Goal: Task Accomplishment & Management: Use online tool/utility

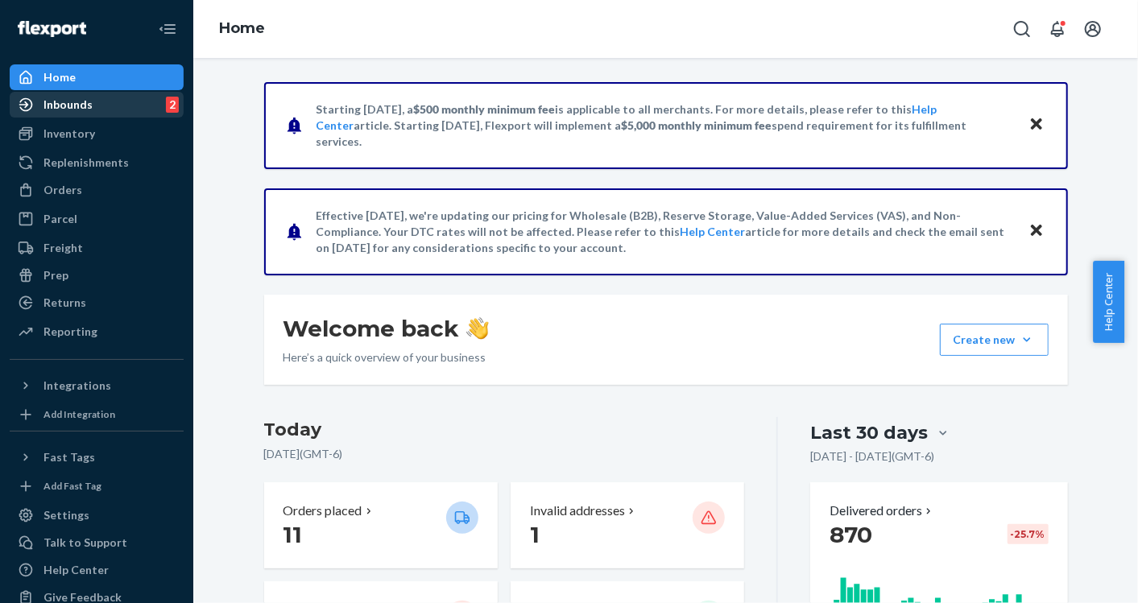
click at [87, 114] on div "Inbounds 2" at bounding box center [96, 104] width 171 height 23
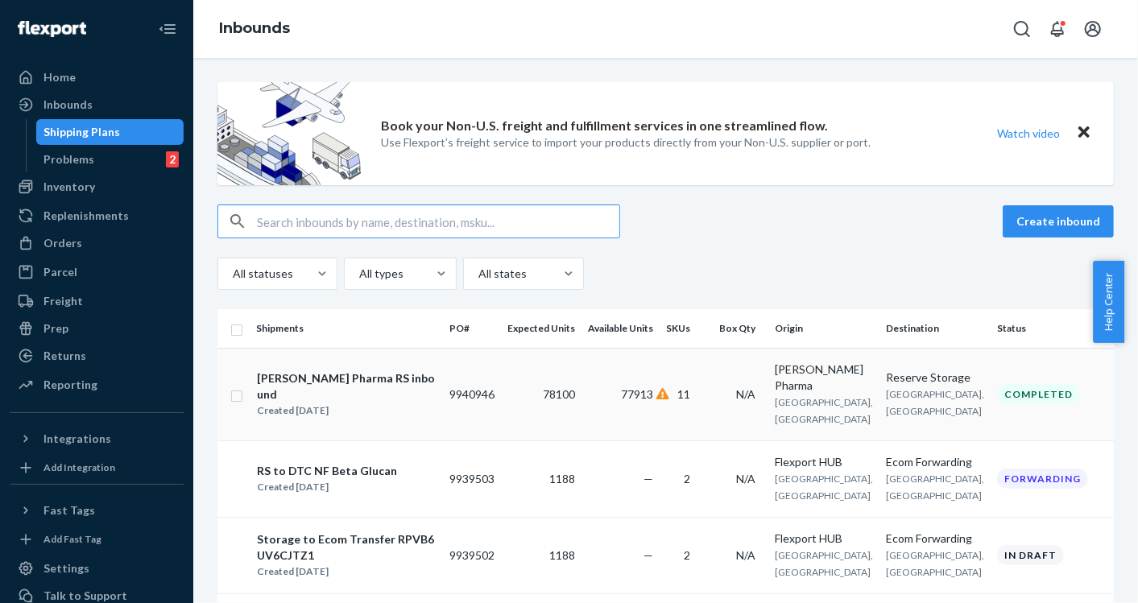
click at [582, 388] on td "77913" at bounding box center [621, 394] width 78 height 93
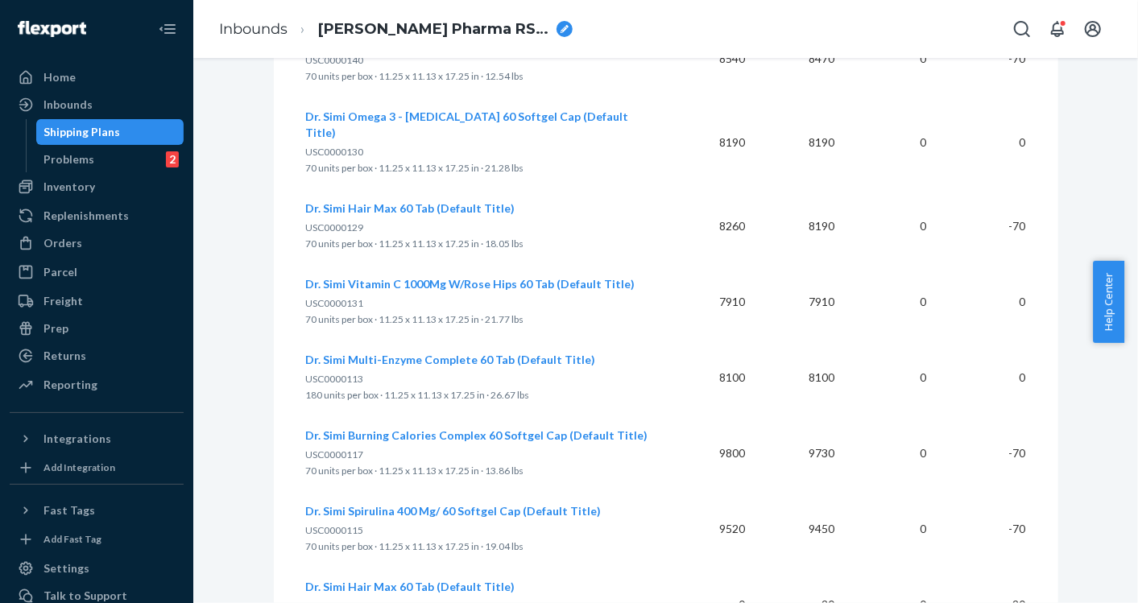
scroll to position [1261, 0]
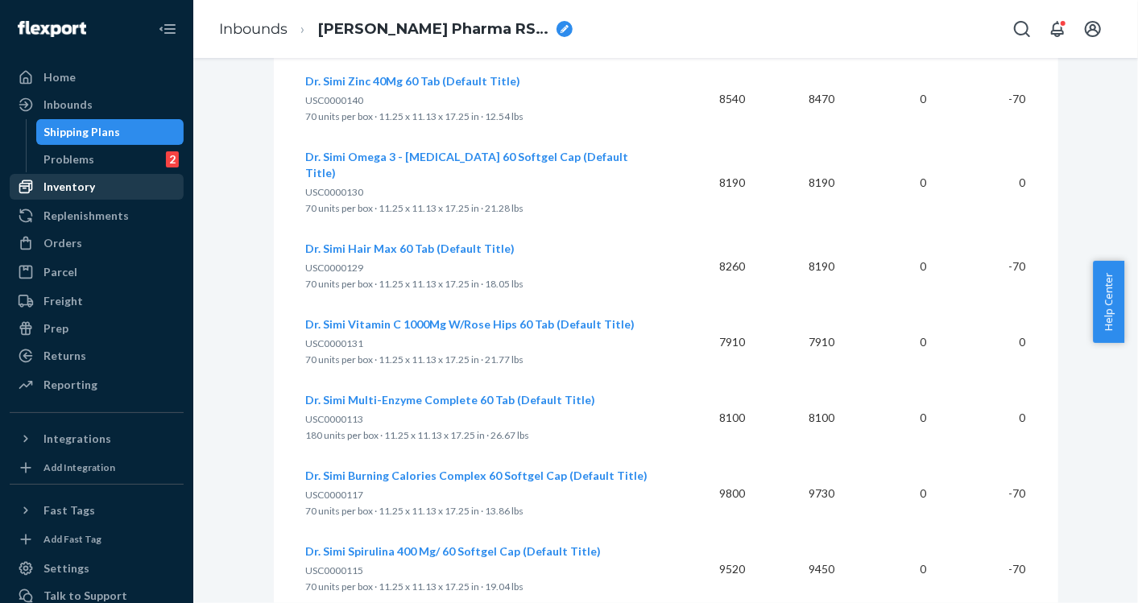
click at [62, 193] on div "Inventory" at bounding box center [69, 187] width 52 height 16
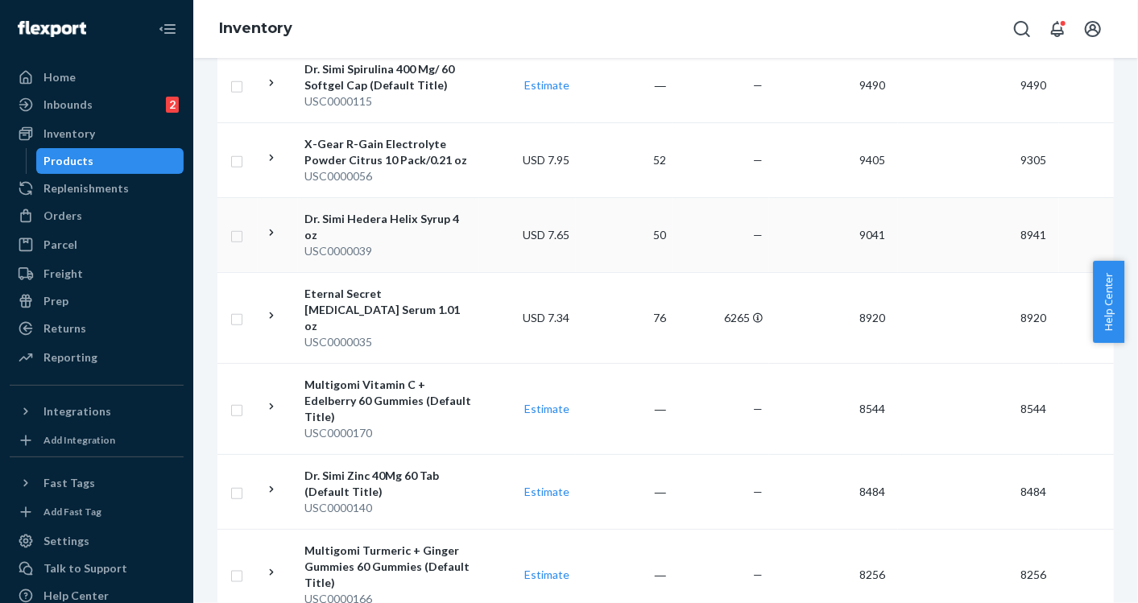
scroll to position [1521, 0]
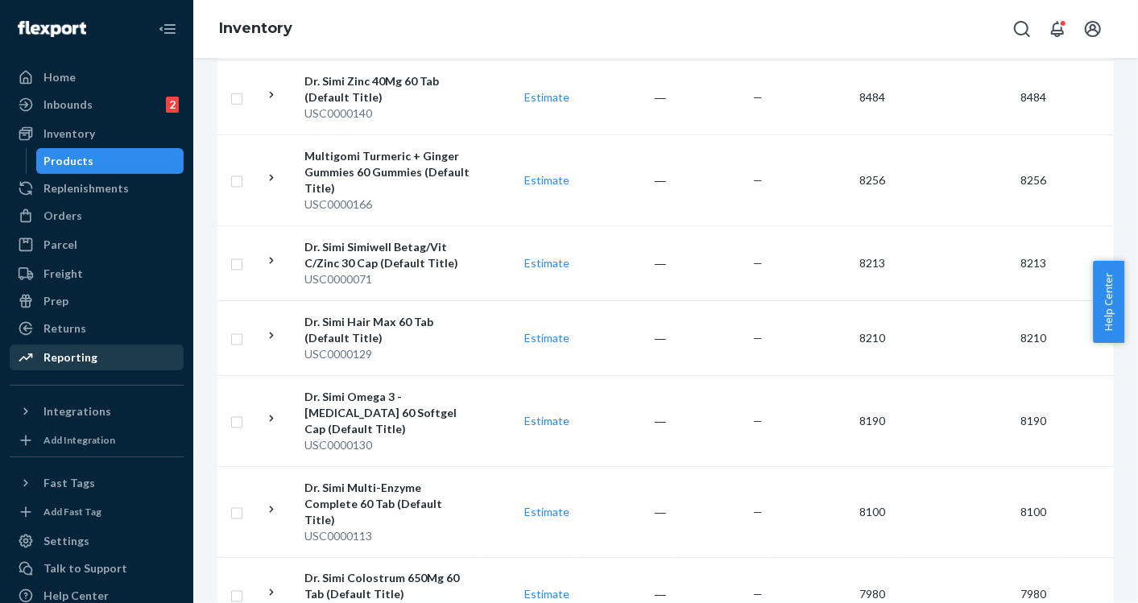
click at [77, 356] on div "Reporting" at bounding box center [70, 358] width 54 height 16
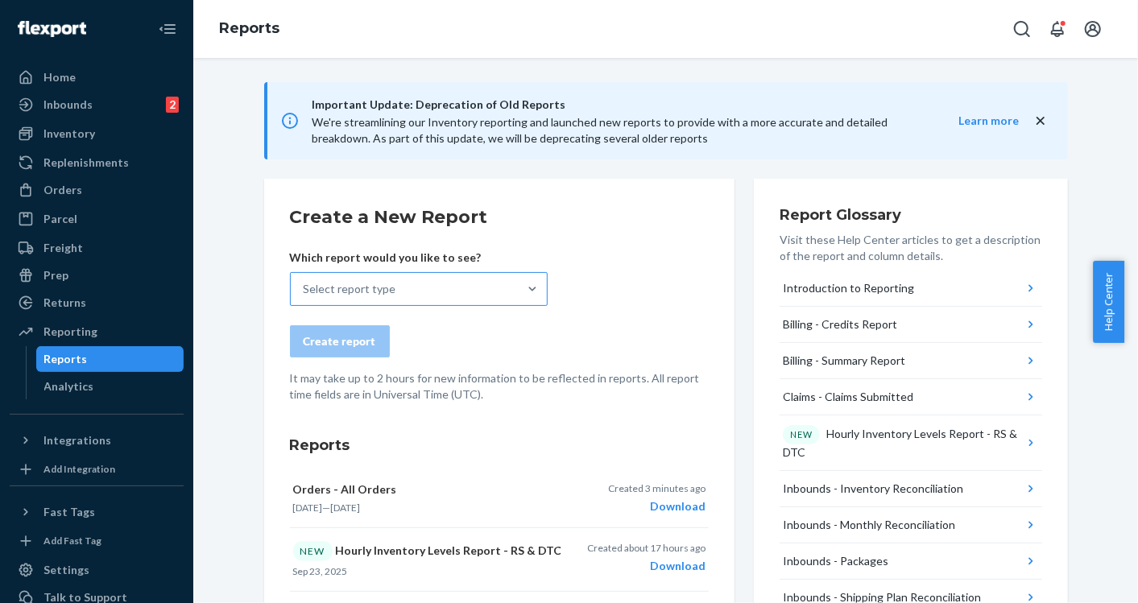
click at [388, 288] on div "Select report type" at bounding box center [404, 289] width 227 height 32
click at [305, 288] on input "Select report type" at bounding box center [305, 289] width 2 height 16
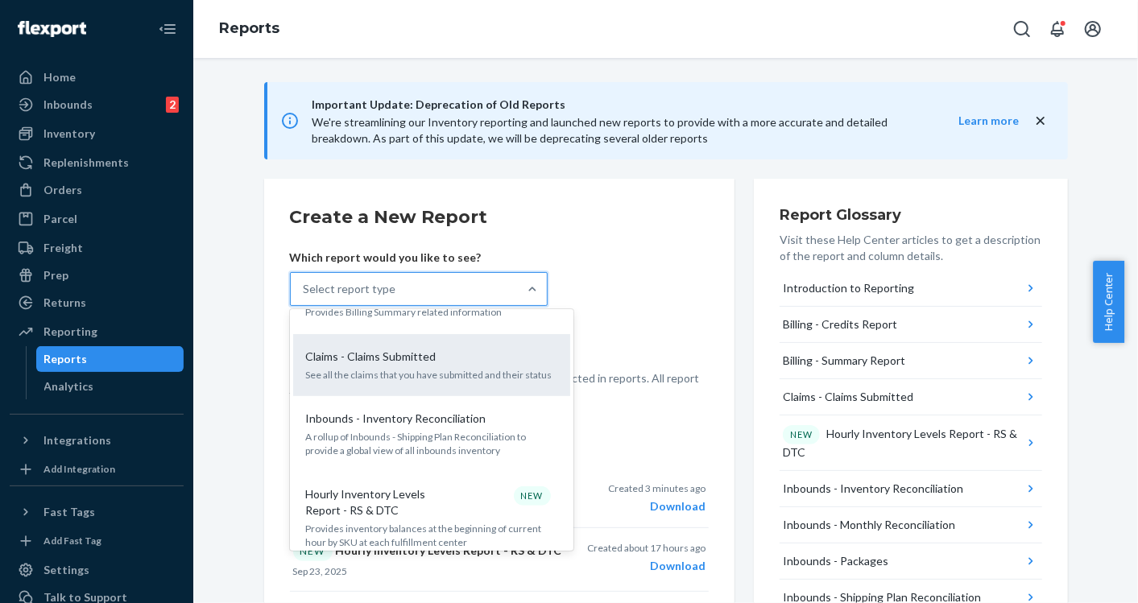
scroll to position [268, 0]
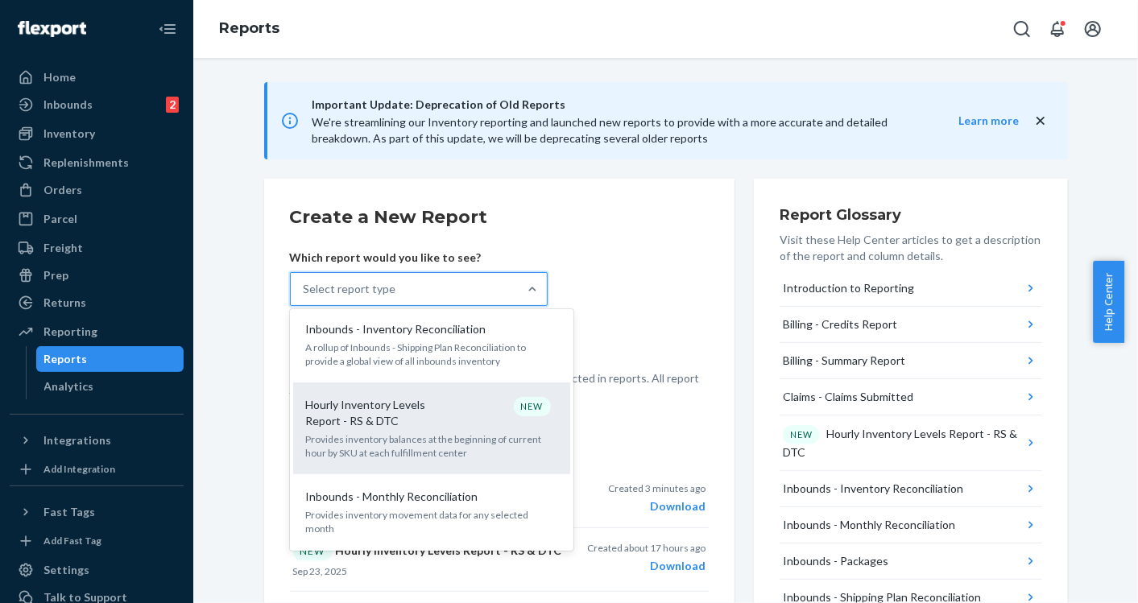
click at [387, 433] on p "Provides inventory balances at the beginning of current hour by SKU at each ful…" at bounding box center [431, 446] width 251 height 27
click at [305, 297] on input "option Hourly Inventory Levels Report - RS & DTC focused, 6 of 35. 35 results a…" at bounding box center [305, 289] width 2 height 16
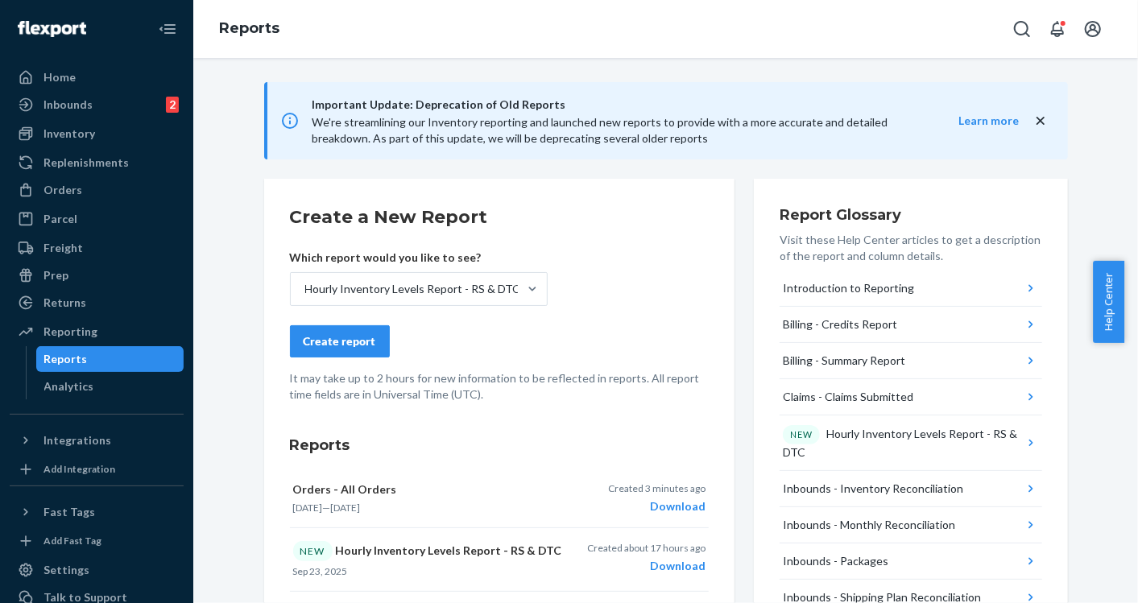
click at [345, 351] on button "Create report" at bounding box center [340, 341] width 100 height 32
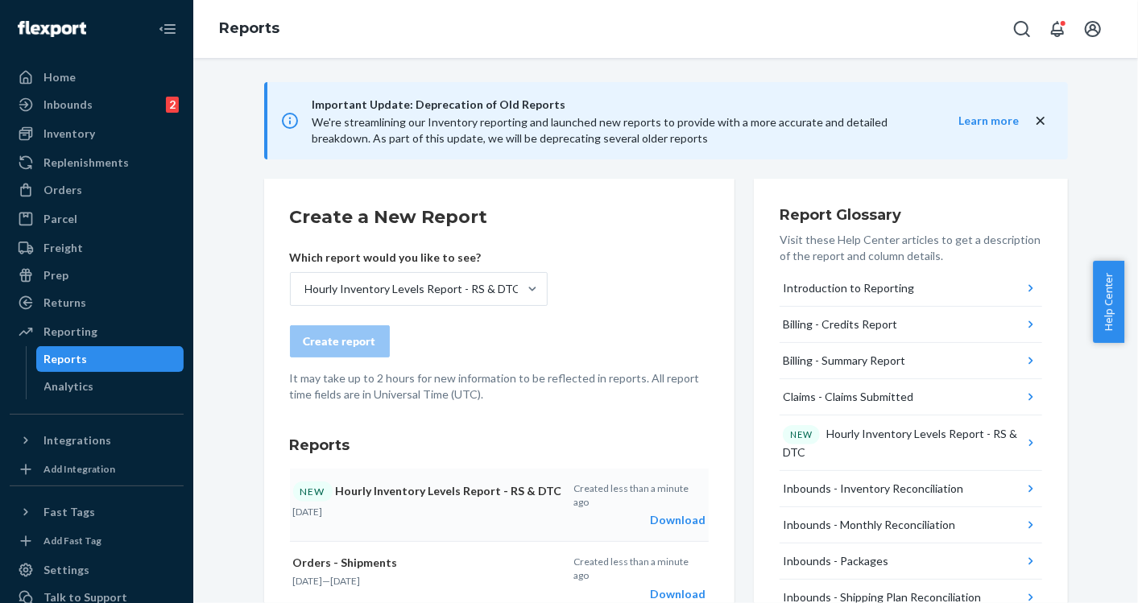
click at [665, 512] on div "Download" at bounding box center [639, 520] width 131 height 16
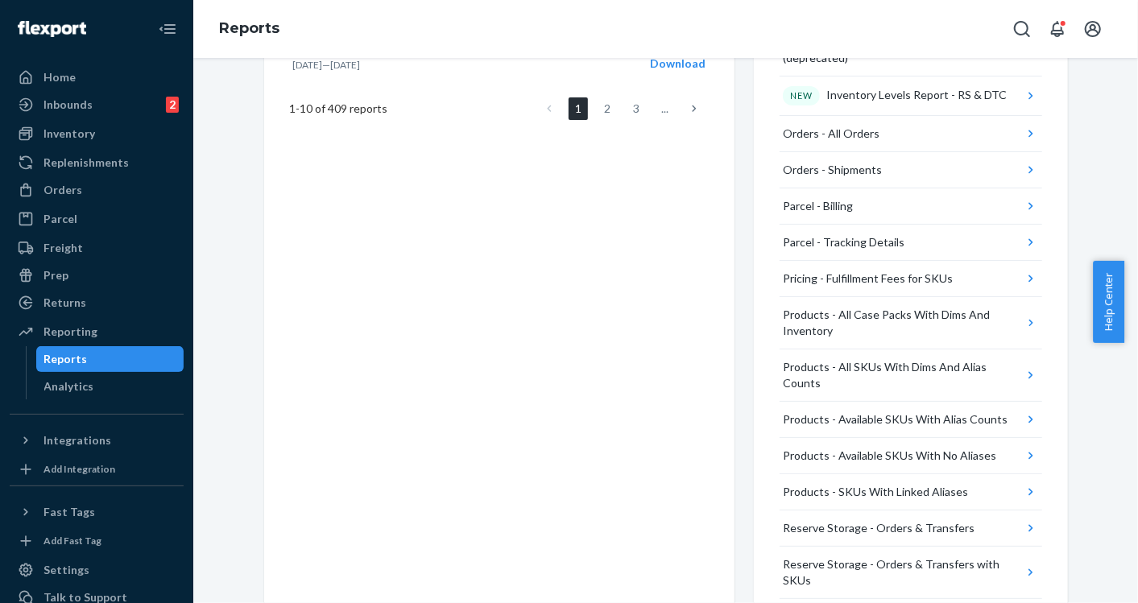
scroll to position [1050, 0]
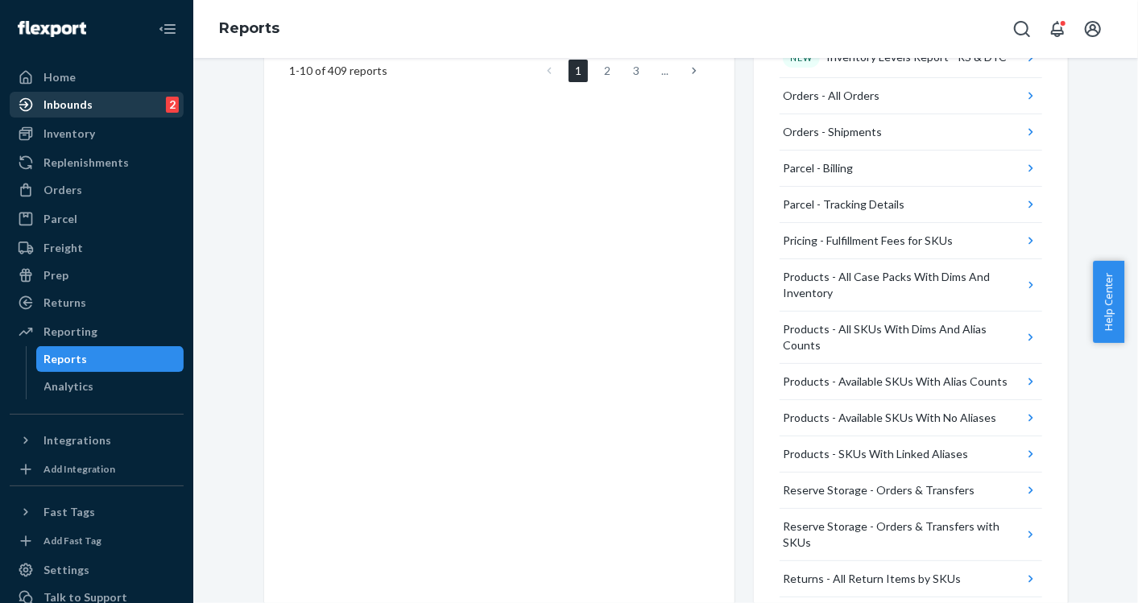
click at [71, 101] on div "Inbounds" at bounding box center [67, 105] width 49 height 16
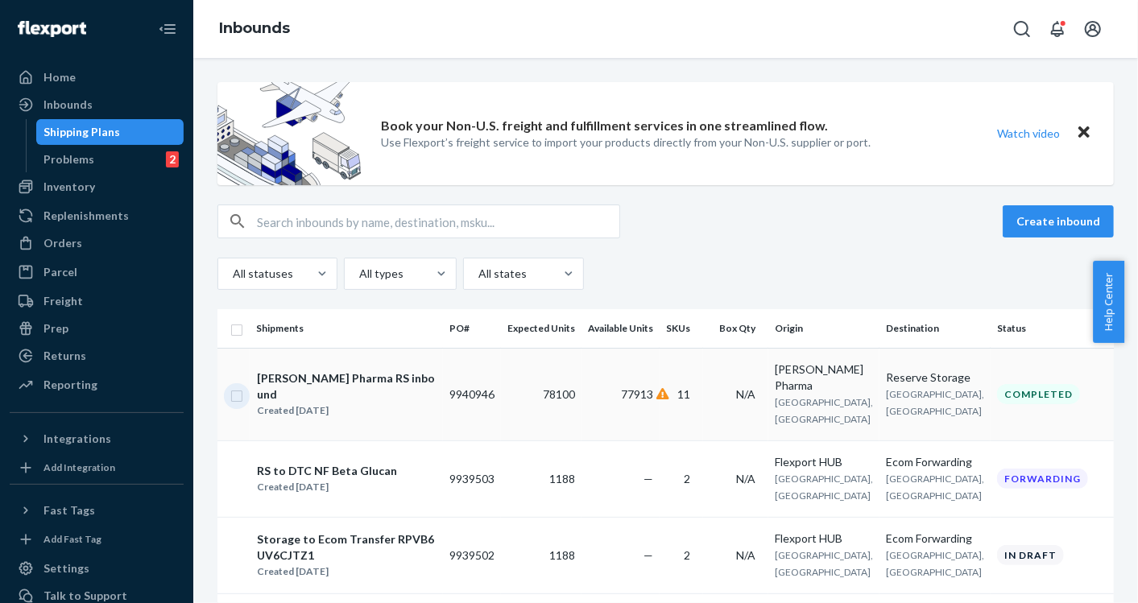
click at [238, 393] on input "checkbox" at bounding box center [236, 394] width 13 height 17
click at [997, 391] on div "Completed" at bounding box center [1038, 394] width 83 height 20
checkbox input "false"
drag, startPoint x: 987, startPoint y: 390, endPoint x: 669, endPoint y: 368, distance: 318.1
click at [669, 368] on td "11" at bounding box center [681, 394] width 43 height 93
